Goal: Task Accomplishment & Management: Manage account settings

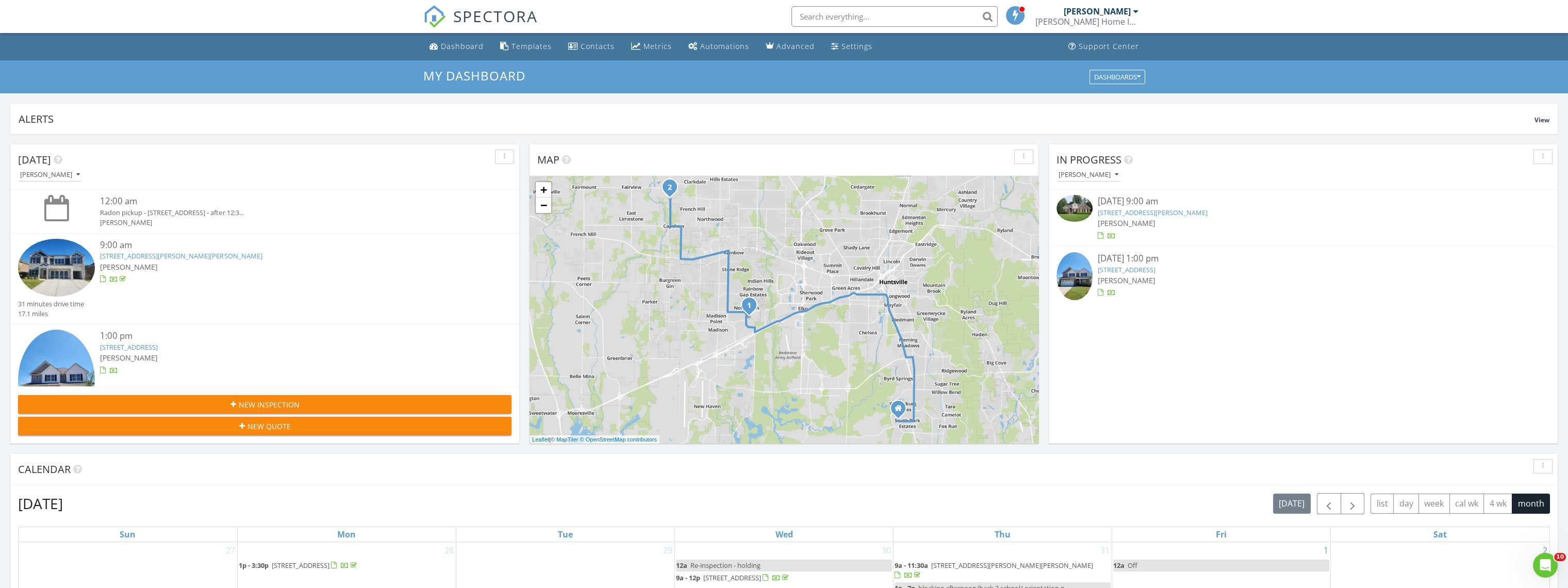
click at [475, 16] on span "SPECTORA" at bounding box center [495, 16] width 85 height 22
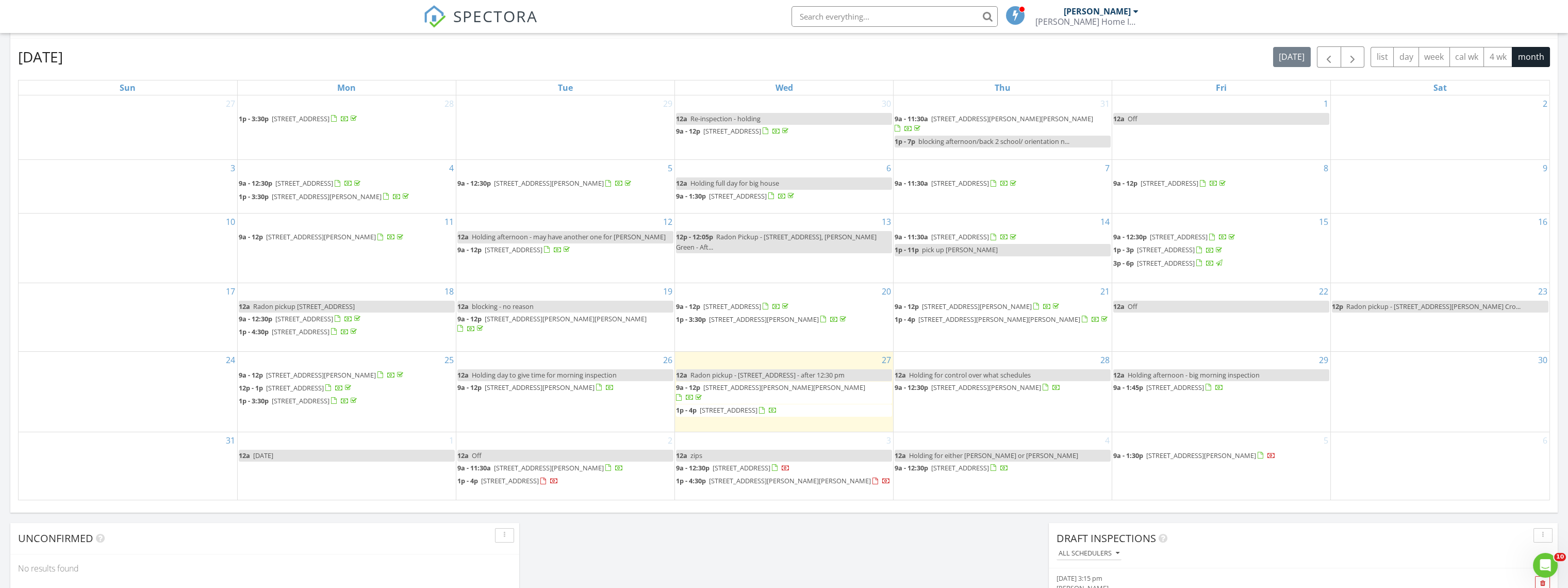
scroll to position [516, 0]
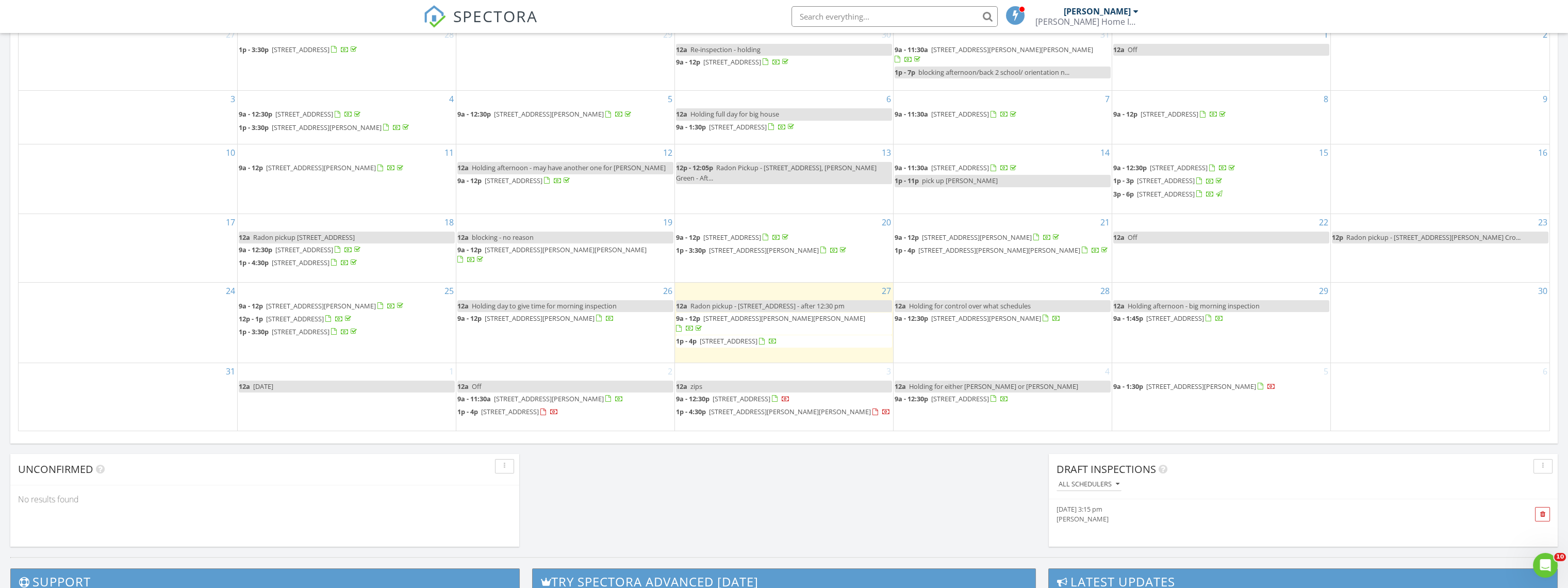
click at [323, 336] on span "29656 Abbeywood Ln, Harvest 35749" at bounding box center [300, 332] width 57 height 9
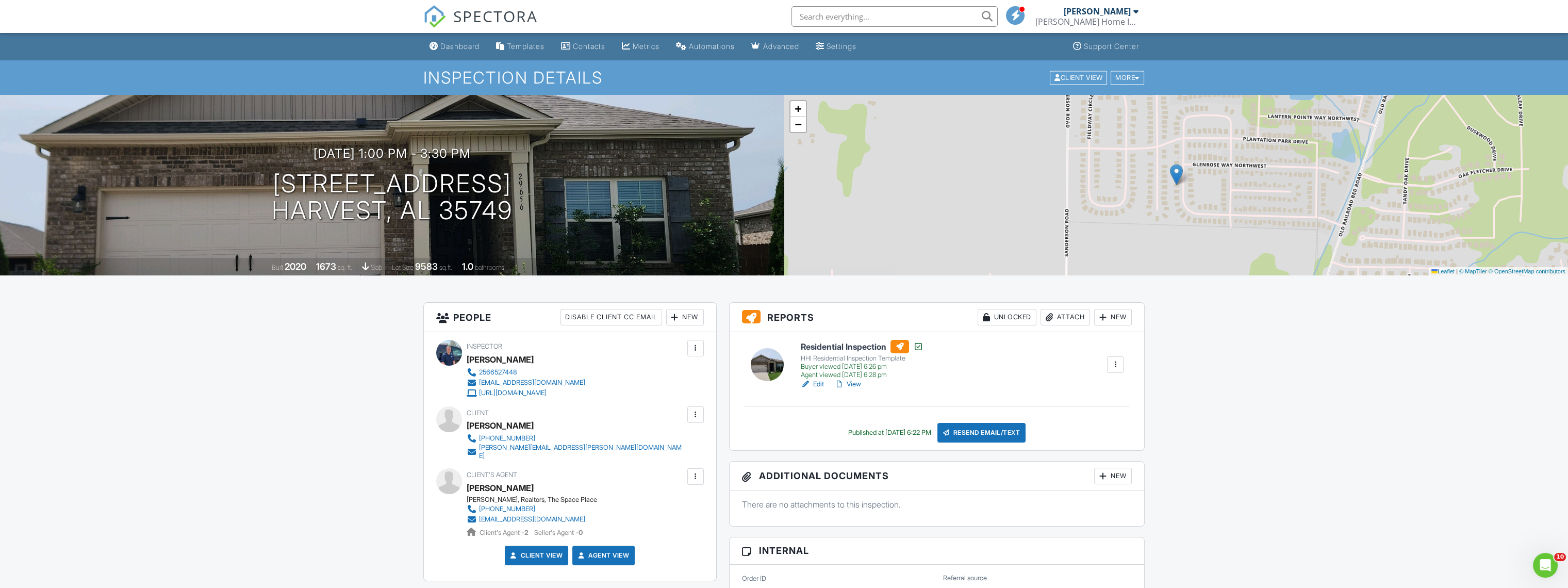
click at [859, 385] on link "View" at bounding box center [846, 384] width 26 height 10
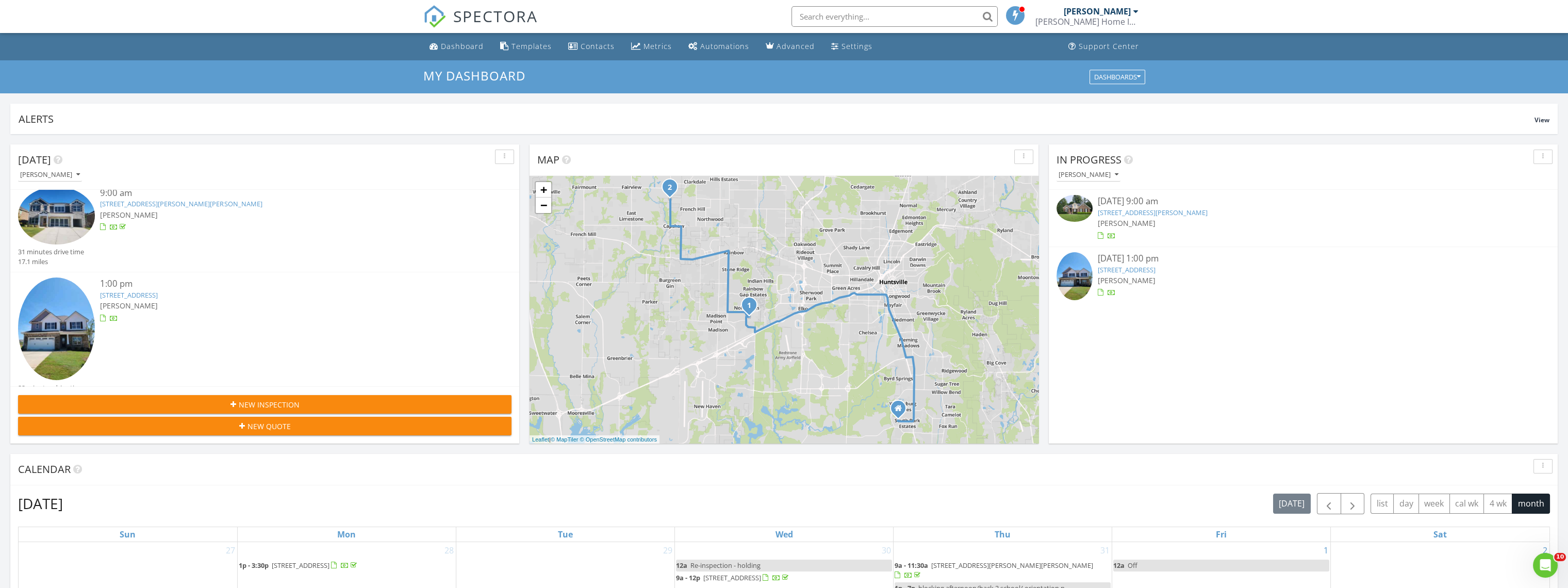
scroll to position [70, 0]
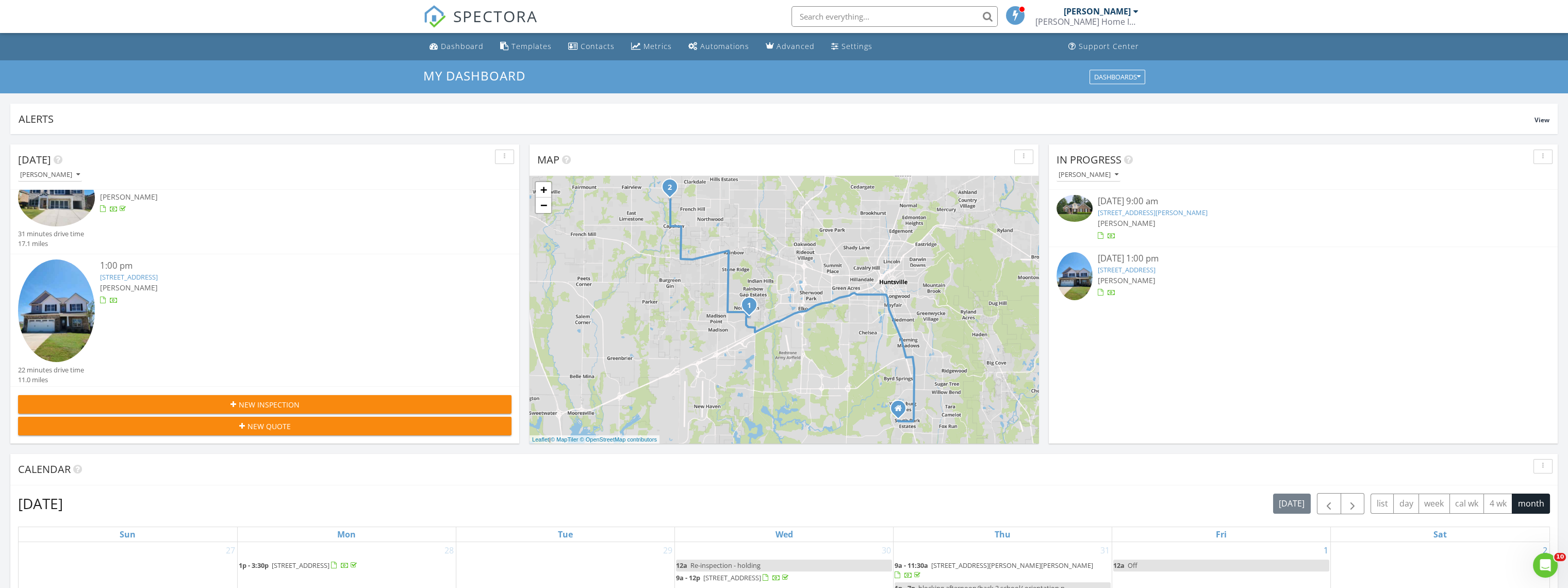
click at [69, 318] on img at bounding box center [56, 311] width 77 height 103
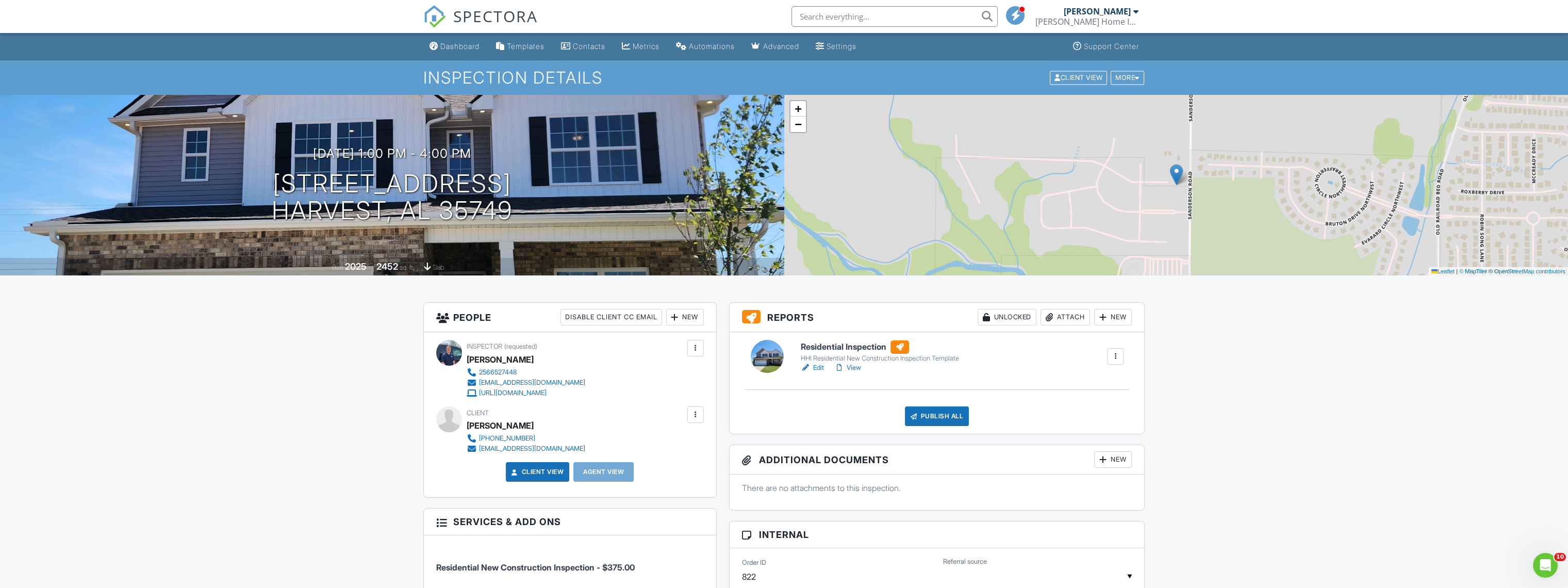
click at [818, 368] on link "Edit" at bounding box center [812, 367] width 23 height 10
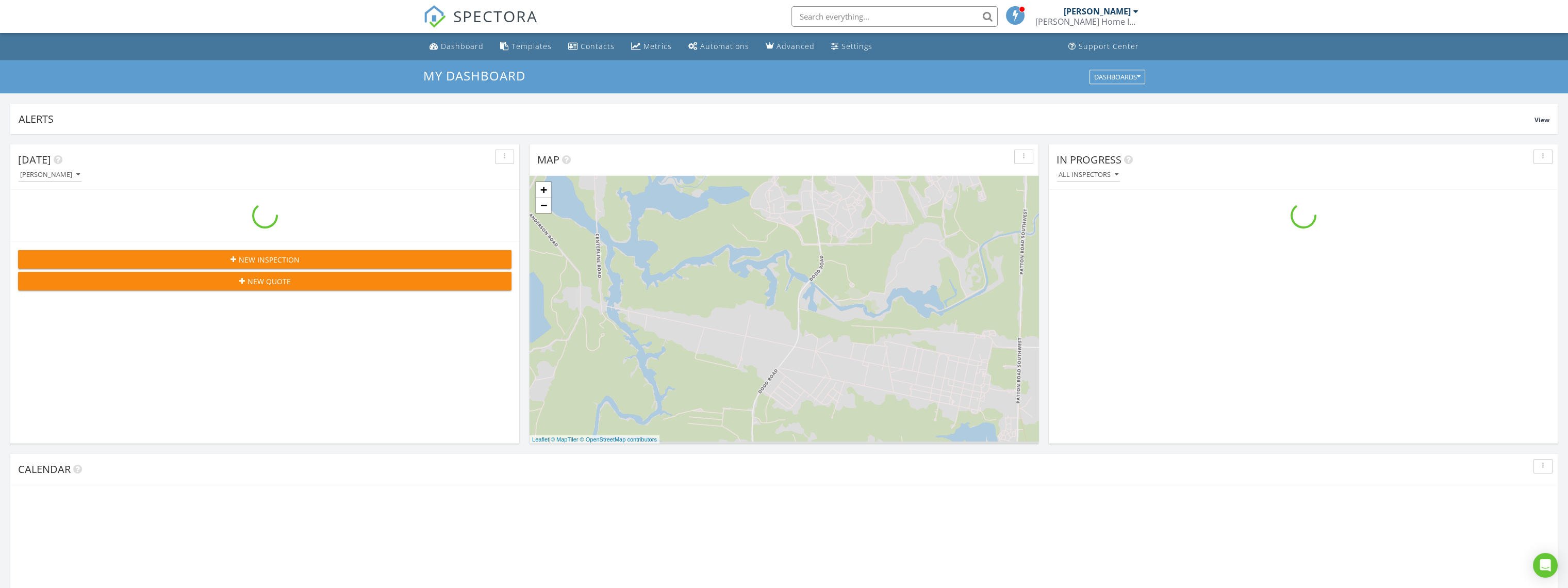
scroll to position [957, 1585]
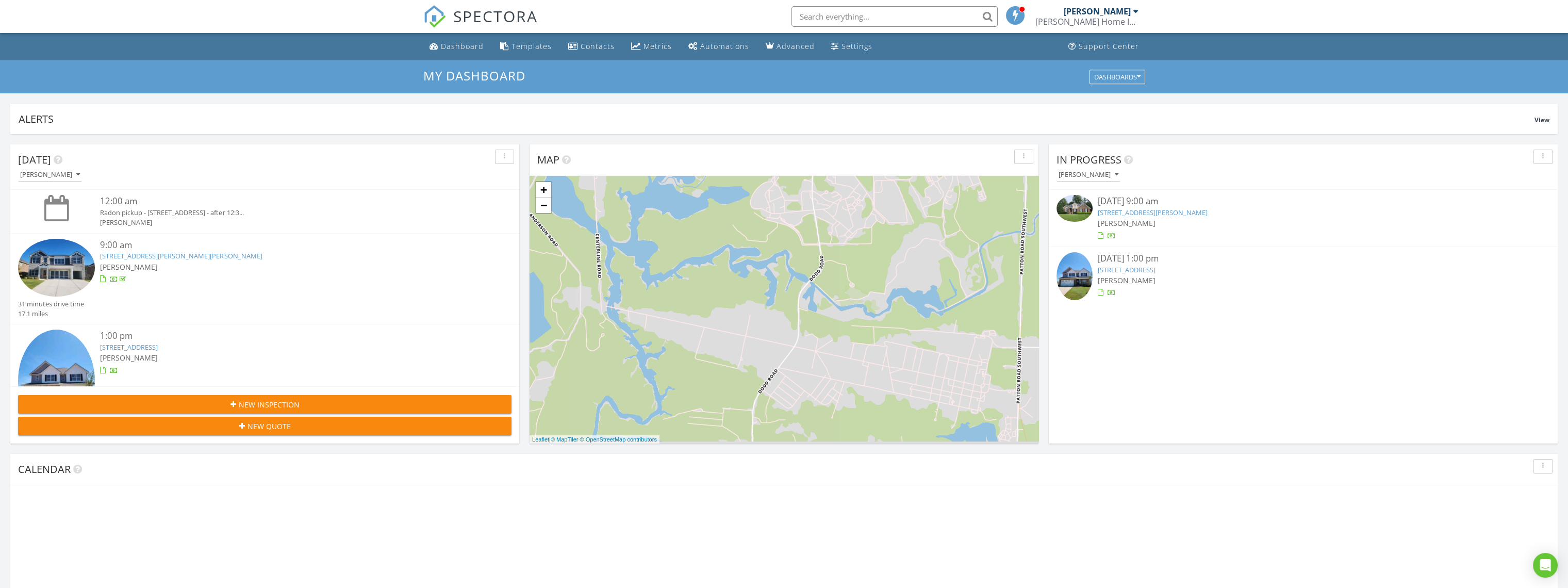
click at [63, 263] on img at bounding box center [56, 267] width 77 height 57
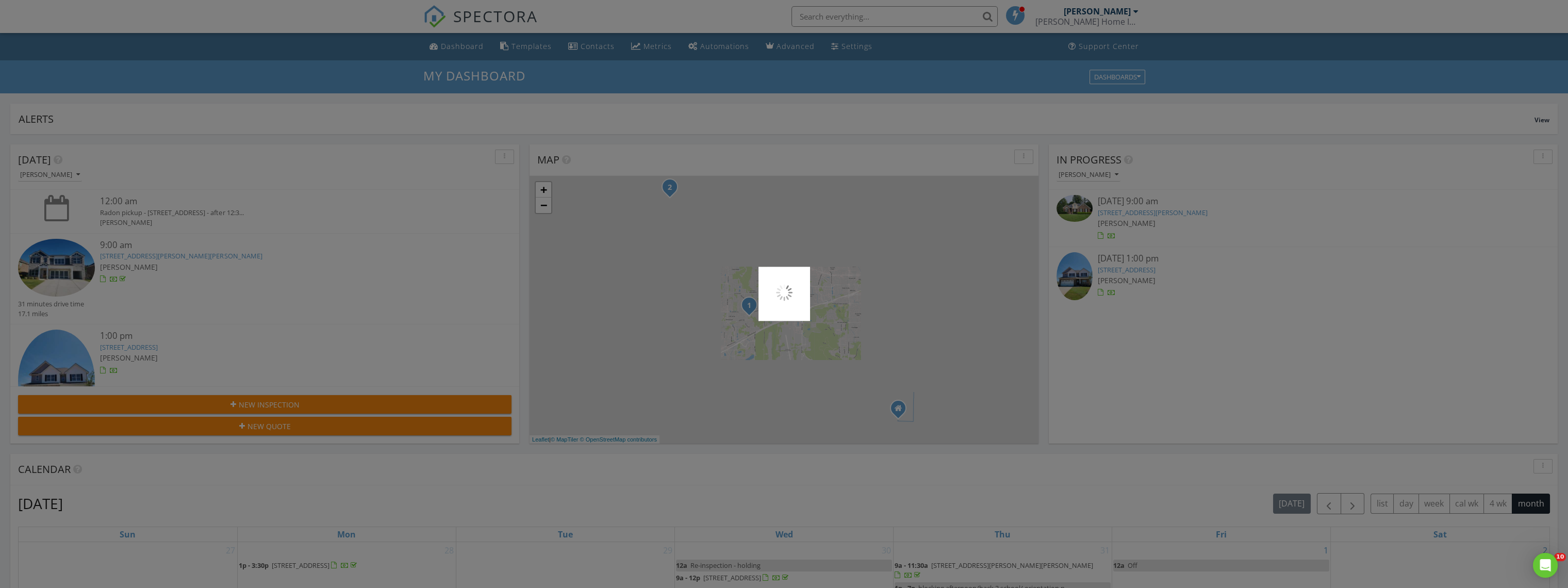
scroll to position [0, 0]
